Goal: Check status: Check status

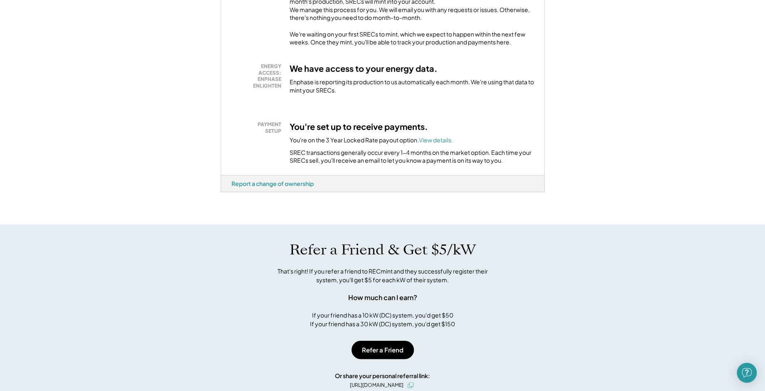
scroll to position [106, 0]
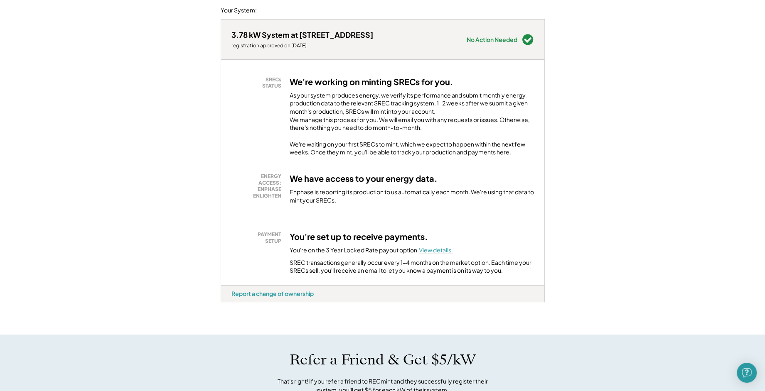
click at [430, 254] on font "View details." at bounding box center [436, 249] width 34 height 7
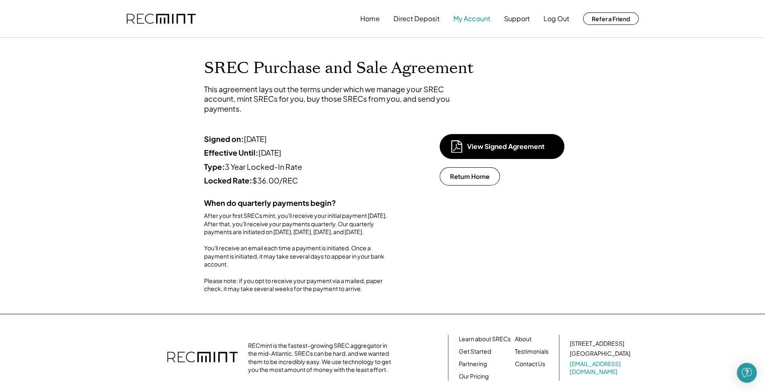
click at [475, 20] on button "My Account" at bounding box center [471, 18] width 37 height 17
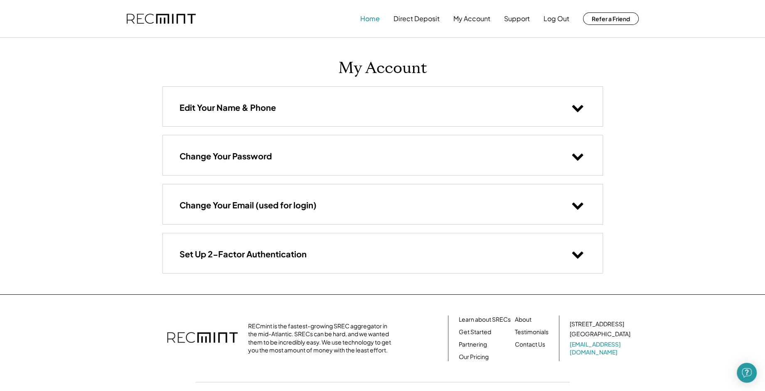
click at [374, 15] on button "Home" at bounding box center [370, 18] width 20 height 17
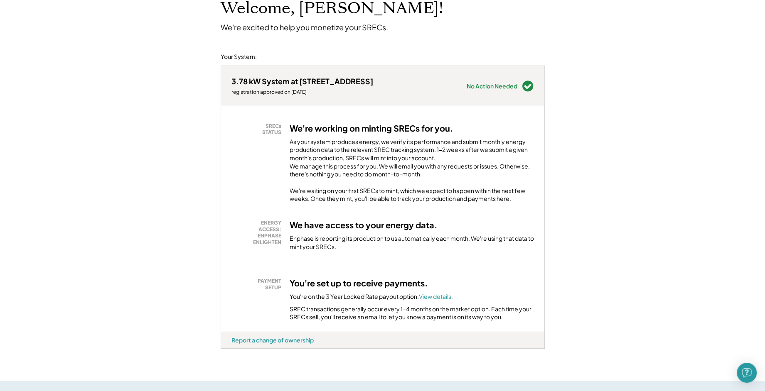
scroll to position [75, 0]
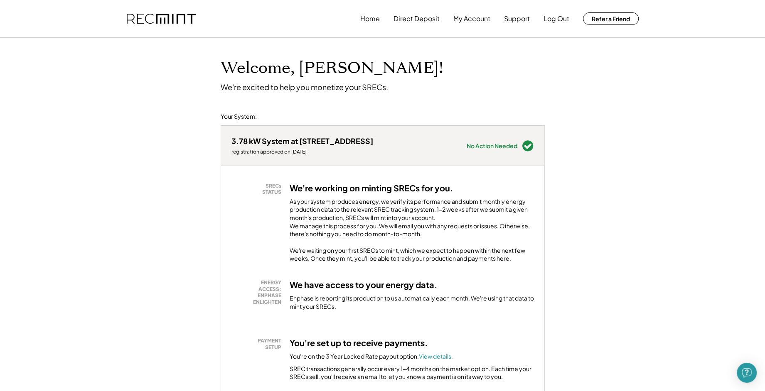
click at [371, 255] on div "We're waiting on your first SRECs to mint, which we expect to happen within the…" at bounding box center [412, 255] width 244 height 16
click at [374, 263] on div "We're waiting on your first SRECs to mint, which we expect to happen within the…" at bounding box center [412, 255] width 244 height 16
click at [373, 290] on h3 "We have access to your energy data." at bounding box center [364, 285] width 148 height 11
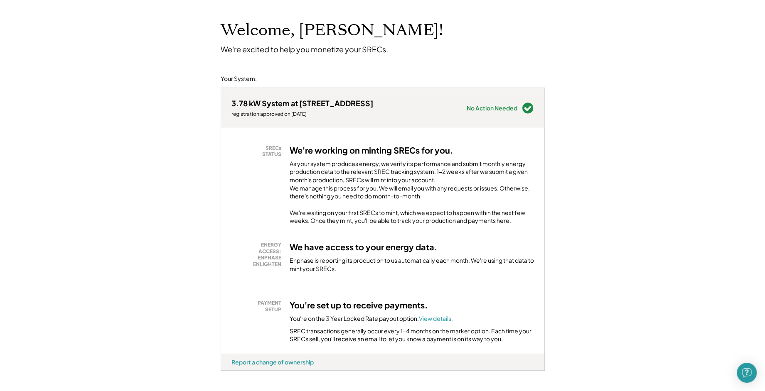
scroll to position [113, 0]
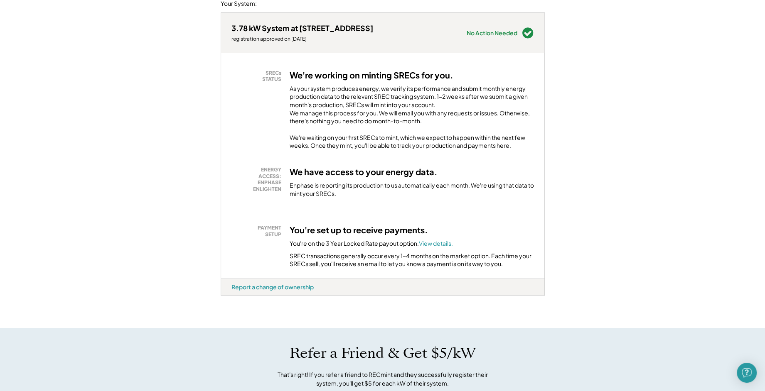
click at [335, 177] on h3 "We have access to your energy data." at bounding box center [364, 172] width 148 height 11
click at [369, 248] on div "You're on the 3 Year Locked Rate payout option. View details." at bounding box center [371, 244] width 163 height 8
click at [382, 198] on div "Enphase is reporting its production to us automatically each month. We're using…" at bounding box center [412, 190] width 244 height 16
click at [329, 126] on div "As your system produces energy, we verify its performance and submit monthly en…" at bounding box center [412, 107] width 244 height 45
click at [272, 75] on div "SRECs STATUS" at bounding box center [259, 76] width 46 height 13
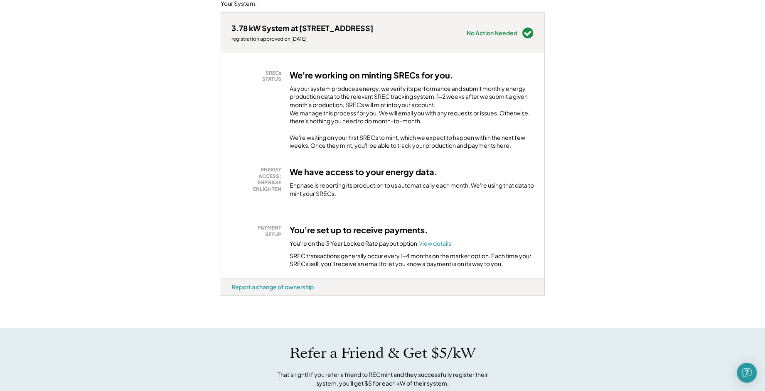
click at [335, 85] on div "As your system produces energy, we verify its performance and submit monthly en…" at bounding box center [412, 107] width 244 height 45
click at [436, 93] on div "As your system produces energy, we verify its performance and submit monthly en…" at bounding box center [412, 107] width 244 height 45
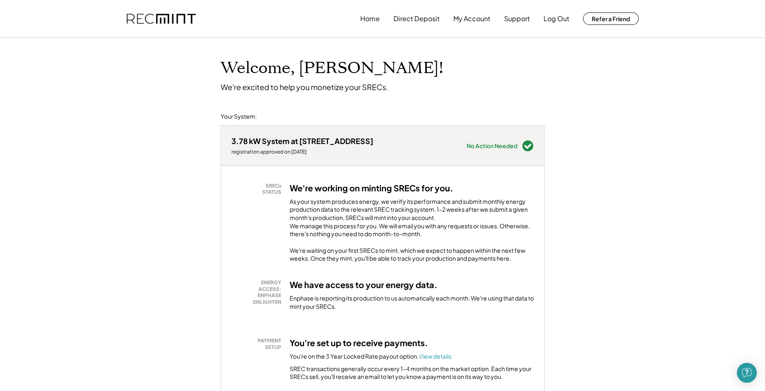
click at [313, 151] on div "registration approved on 8/21/24" at bounding box center [302, 152] width 142 height 7
drag, startPoint x: 283, startPoint y: 123, endPoint x: 281, endPoint y: 118, distance: 5.6
drag, startPoint x: 281, startPoint y: 118, endPoint x: 326, endPoint y: 78, distance: 60.3
click at [325, 78] on h1 "Welcome, James!" at bounding box center [332, 69] width 223 height 20
